Goal: Information Seeking & Learning: Learn about a topic

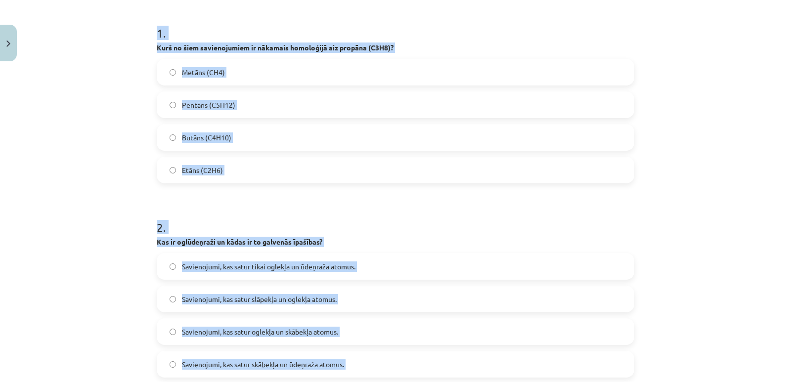
scroll to position [103, 0]
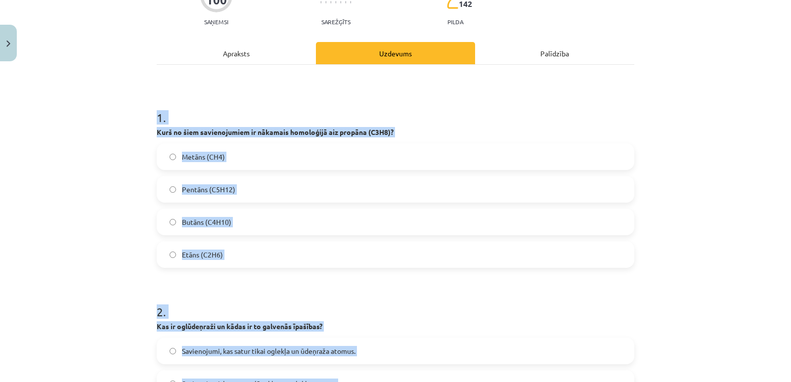
click at [305, 227] on label "Butāns (C4​H10)" at bounding box center [396, 222] width 476 height 25
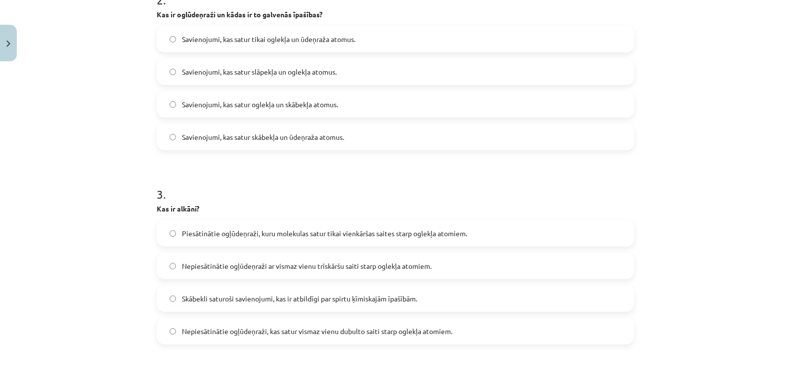
scroll to position [421, 0]
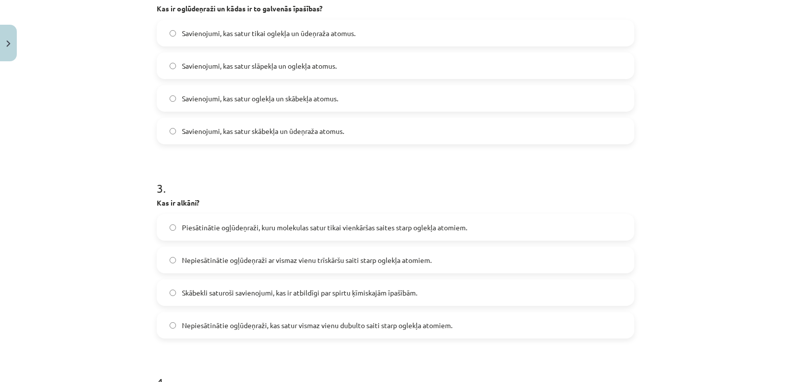
click at [320, 35] on span "Savienojumi, kas satur tikai oglekļa un ūdeņraža atomus." at bounding box center [269, 33] width 174 height 10
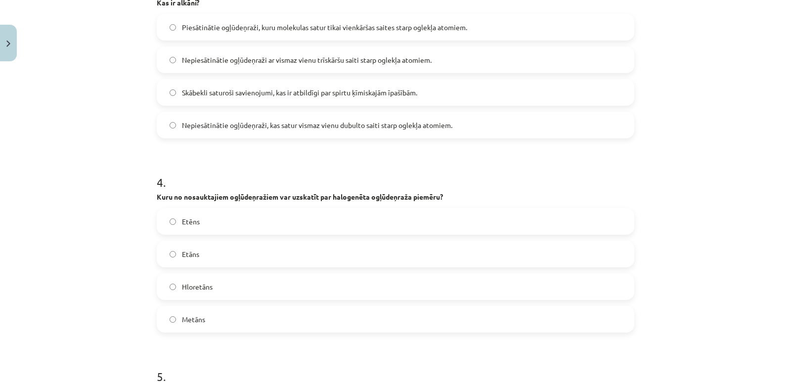
scroll to position [619, 0]
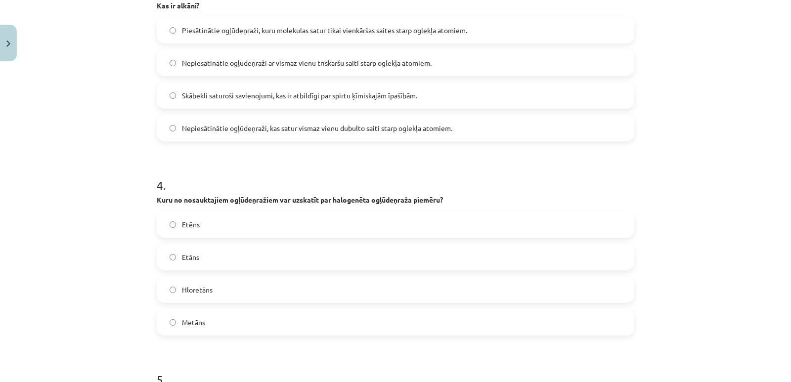
click at [223, 29] on span "Piesātinātie ogļūdeņraži, kuru molekulas satur tikai vienkāršas saites starp og…" at bounding box center [324, 30] width 285 height 10
click at [349, 291] on label "Hloretāns" at bounding box center [396, 289] width 476 height 25
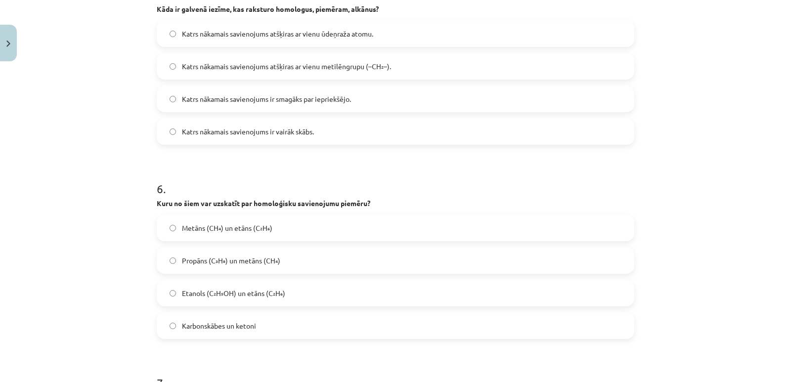
scroll to position [1007, 0]
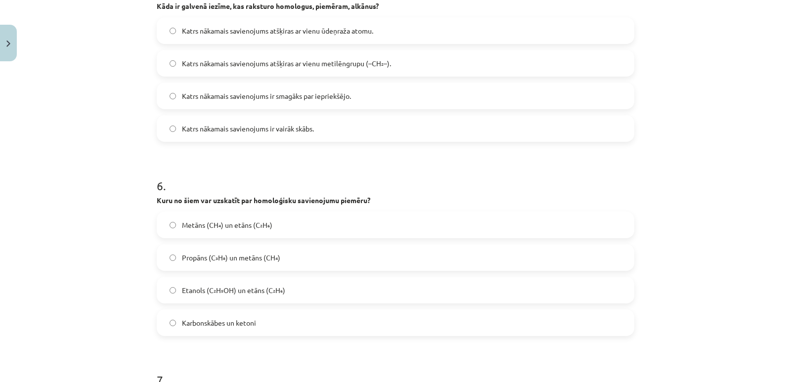
click at [292, 61] on span "Katrs nākamais savienojums atšķiras ar vienu metilēngrupu (–CH₂–)." at bounding box center [286, 63] width 209 height 10
click at [412, 226] on label "Metāns (CH₄) un etāns (C₂H₆)" at bounding box center [396, 225] width 476 height 25
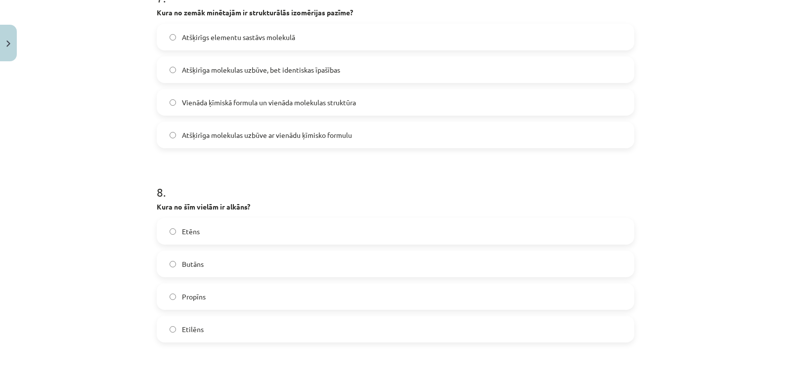
scroll to position [1392, 0]
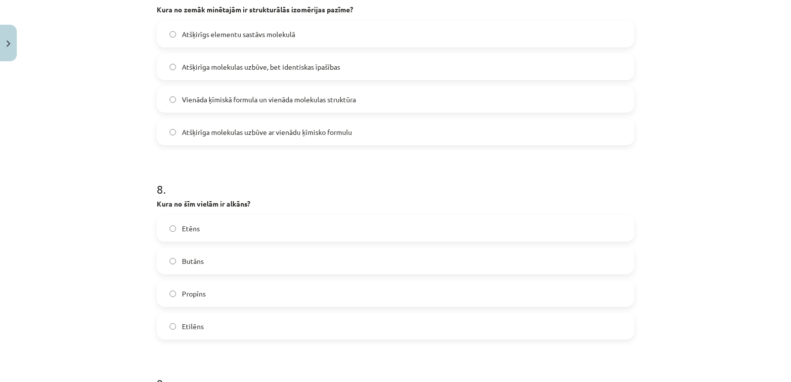
drag, startPoint x: 241, startPoint y: 66, endPoint x: 180, endPoint y: 171, distance: 121.4
click at [180, 171] on h1 "8 ." at bounding box center [396, 180] width 478 height 31
click at [370, 134] on label "Atšķirīga molekulas uzbūve ar vienādu ķīmisko formulu" at bounding box center [396, 132] width 476 height 25
drag, startPoint x: 343, startPoint y: 268, endPoint x: 325, endPoint y: 257, distance: 20.7
click at [325, 257] on label "Butāns" at bounding box center [396, 261] width 476 height 25
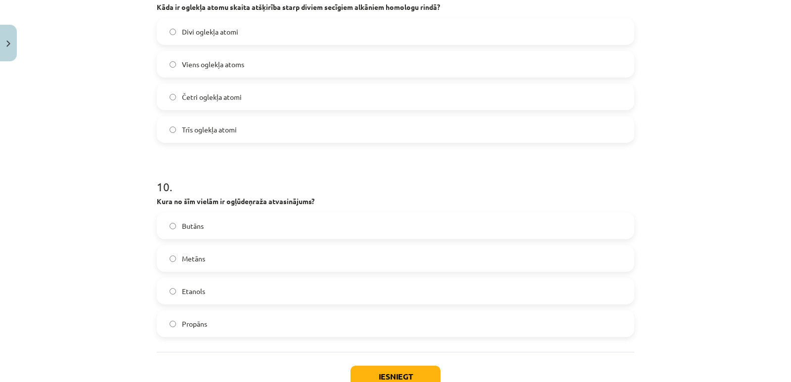
scroll to position [1786, 0]
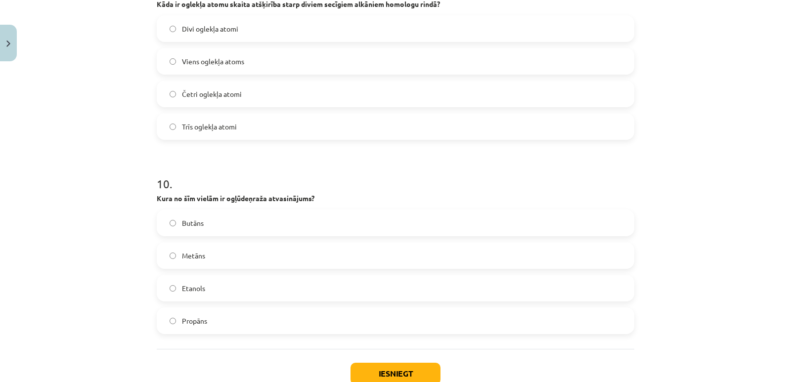
drag, startPoint x: 263, startPoint y: 274, endPoint x: 263, endPoint y: 282, distance: 8.4
drag, startPoint x: 263, startPoint y: 282, endPoint x: 243, endPoint y: 288, distance: 20.6
click at [217, 58] on span "Viens oglekļa atoms" at bounding box center [213, 61] width 62 height 10
click at [422, 369] on button "Iesniegt" at bounding box center [396, 374] width 90 height 22
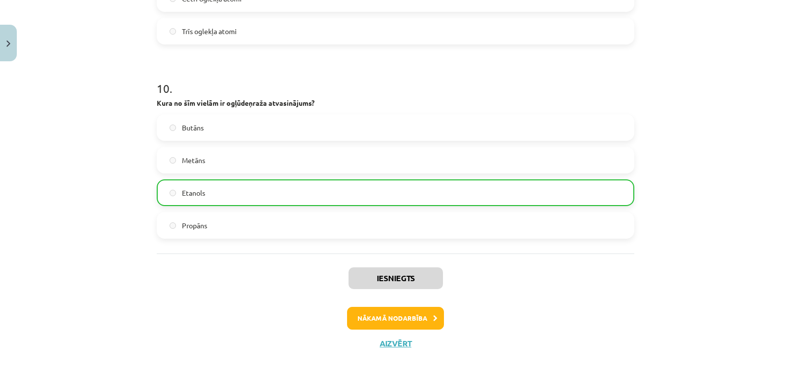
scroll to position [1884, 0]
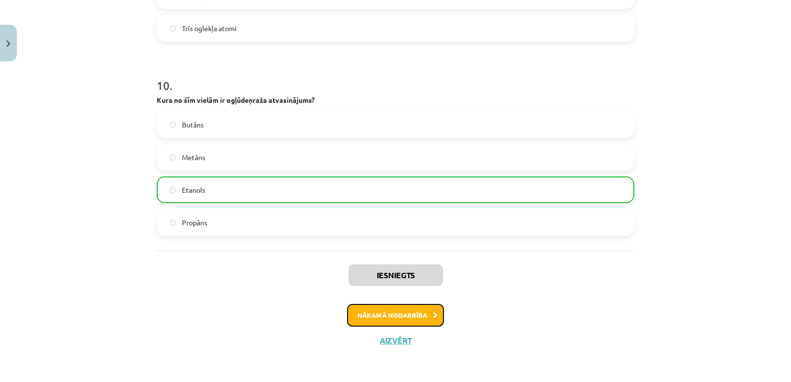
click at [412, 310] on button "Nākamā nodarbība" at bounding box center [395, 315] width 97 height 23
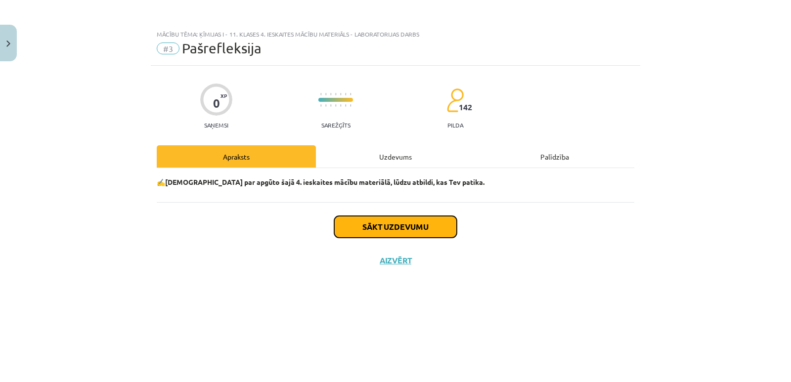
click at [396, 222] on button "Sākt uzdevumu" at bounding box center [395, 227] width 123 height 22
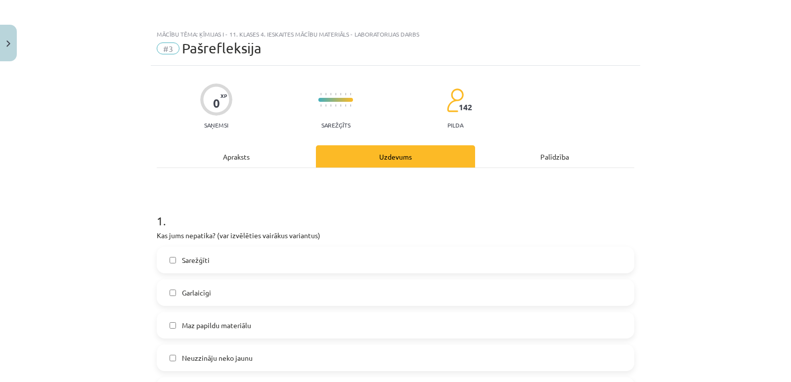
drag, startPoint x: 783, startPoint y: 99, endPoint x: 786, endPoint y: 114, distance: 15.1
click at [786, 114] on div "Mācību tēma: Ķīmijas i - 11. klases 4. ieskaites mācību materiāls - laboratorij…" at bounding box center [395, 191] width 791 height 382
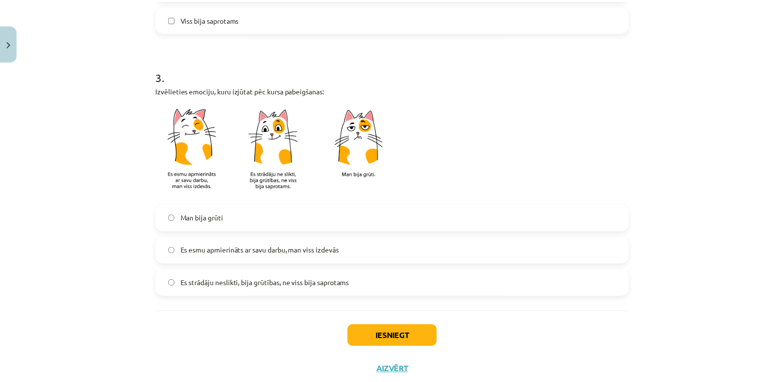
scroll to position [579, 0]
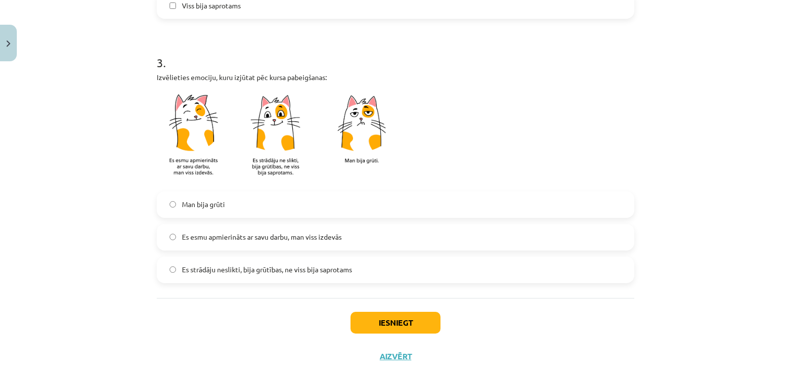
click at [363, 233] on label "Es esmu apmierināts ar savu darbu, man viss izdevās" at bounding box center [396, 237] width 476 height 25
drag, startPoint x: 385, startPoint y: 317, endPoint x: 391, endPoint y: 322, distance: 7.8
click at [391, 321] on button "Iesniegt" at bounding box center [396, 323] width 90 height 22
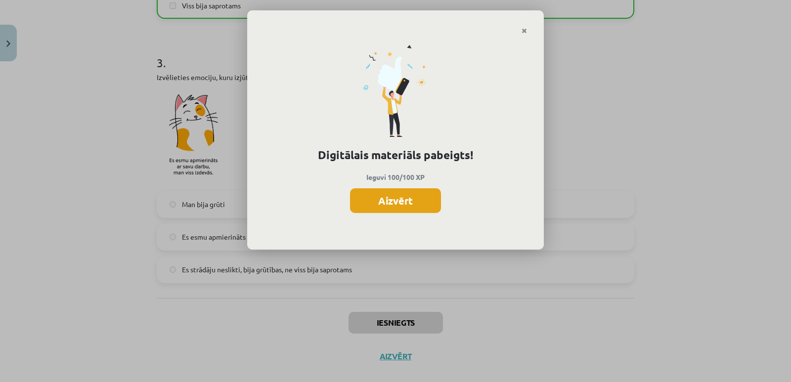
click at [378, 193] on button "Aizvērt" at bounding box center [395, 200] width 91 height 25
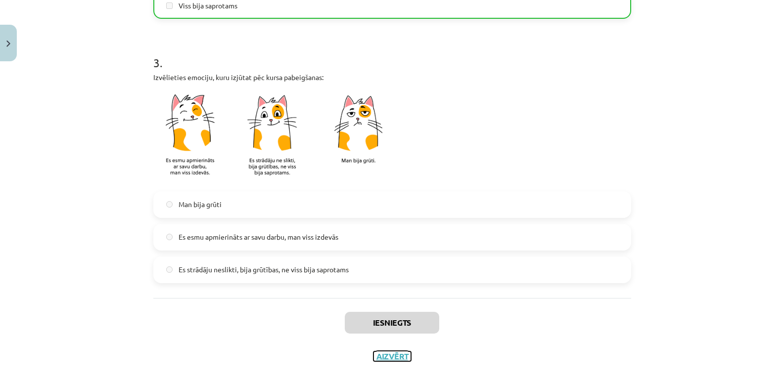
click at [399, 355] on button "Aizvērt" at bounding box center [392, 357] width 38 height 10
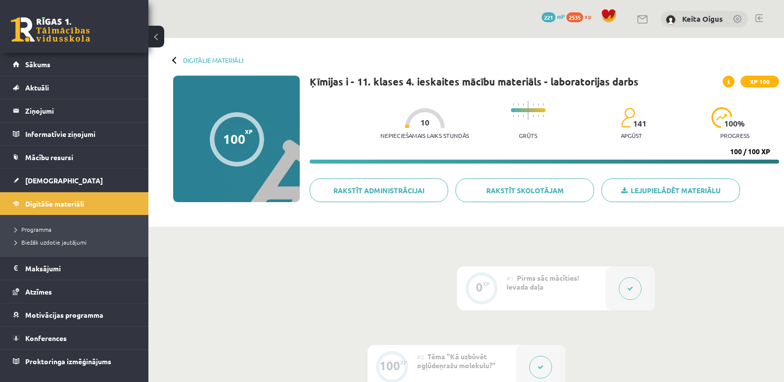
click at [414, 271] on div "0 XP #1 Pirms sāc mācīties! Ievada daļa 100 XP #2 Tēma "Kā uzbūvēt ogļūdeņražu …" at bounding box center [466, 366] width 556 height 201
click at [235, 61] on link "Digitālie materiāli" at bounding box center [213, 59] width 60 height 7
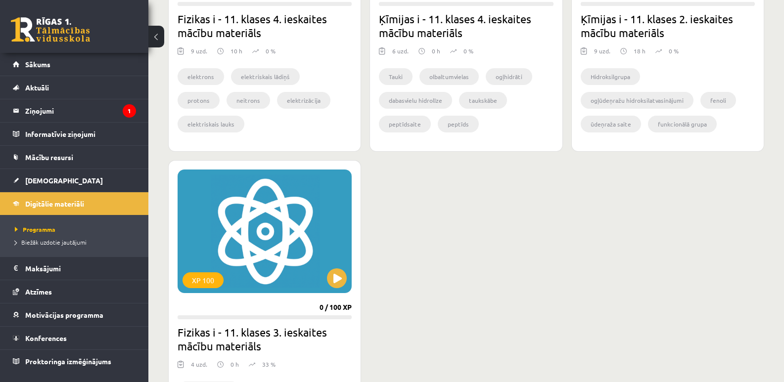
scroll to position [441, 0]
